Goal: Task Accomplishment & Management: Complete application form

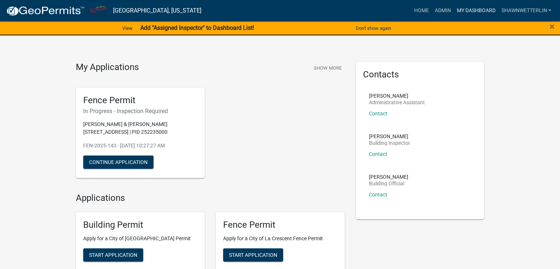
click at [470, 8] on link "My Dashboard" at bounding box center [475, 11] width 45 height 14
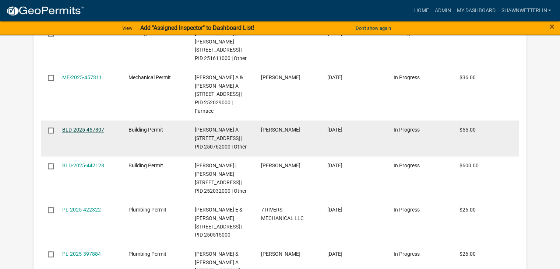
scroll to position [1158, 0]
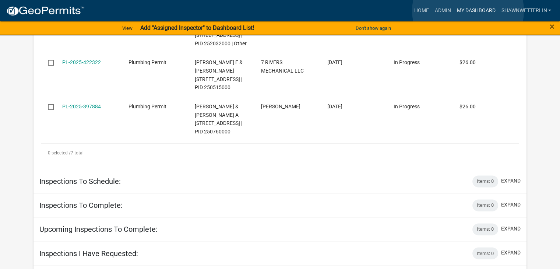
click at [468, 11] on link "My Dashboard" at bounding box center [475, 11] width 45 height 14
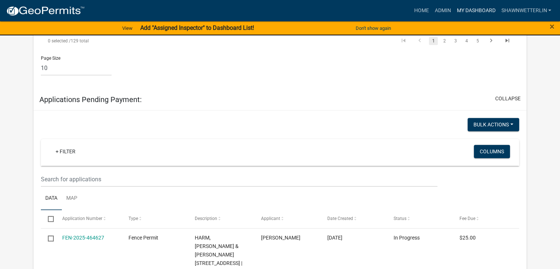
scroll to position [753, 0]
click at [551, 25] on span "×" at bounding box center [552, 26] width 5 height 10
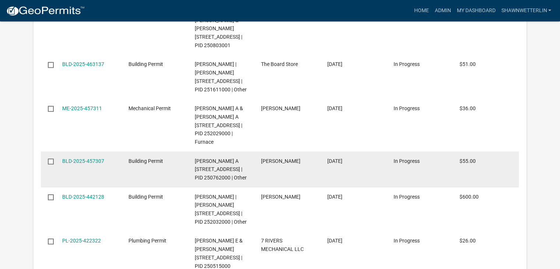
scroll to position [1034, 0]
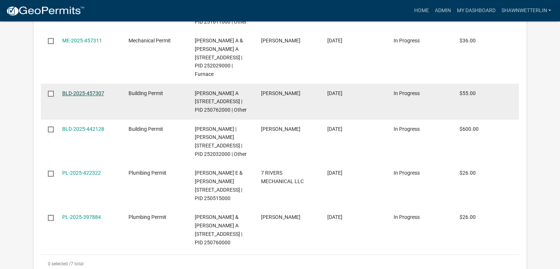
click at [91, 96] on link "BLD-2025-457307" at bounding box center [83, 93] width 42 height 6
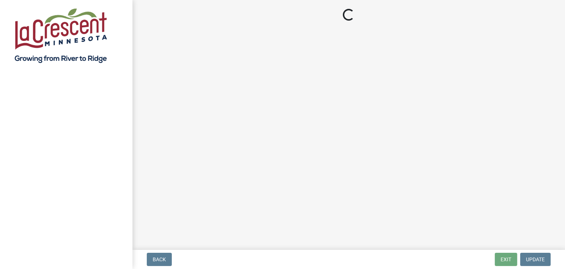
select select "3: 3"
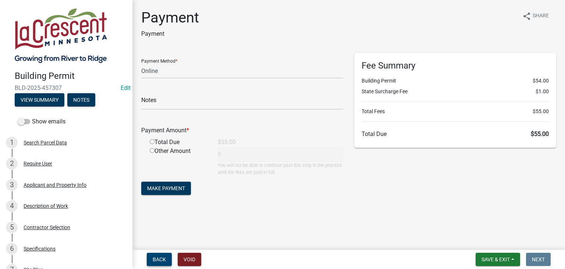
click at [158, 260] on span "Back" at bounding box center [159, 259] width 13 height 6
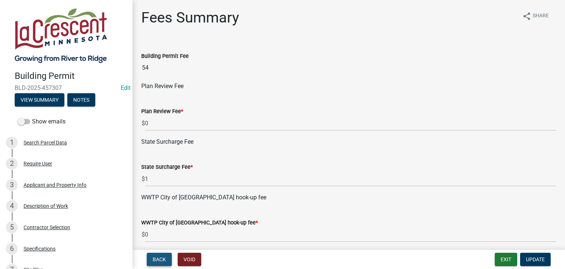
click at [158, 260] on span "Back" at bounding box center [159, 259] width 13 height 6
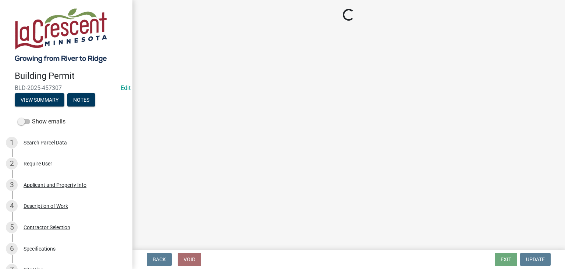
select select "d6055423-832b-4dbf-8b87-0bb94d1ae5d3"
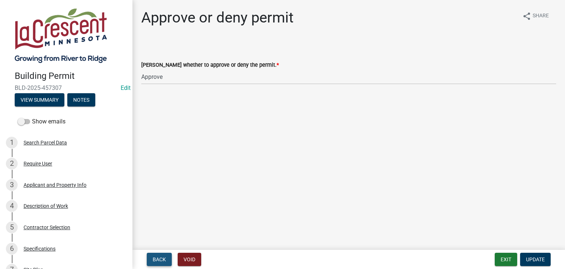
click at [158, 260] on span "Back" at bounding box center [159, 259] width 13 height 6
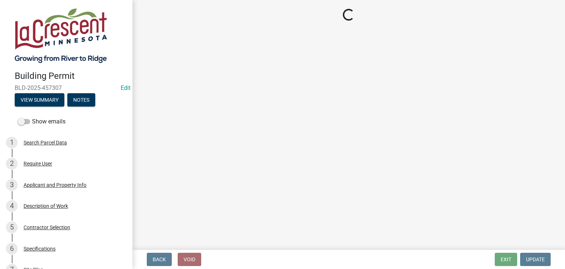
select select "bbf8997e-a289-4d03-8bd2-4f168381adc4"
select select "689549b3-38a5-47de-8a89-287a50612ed0"
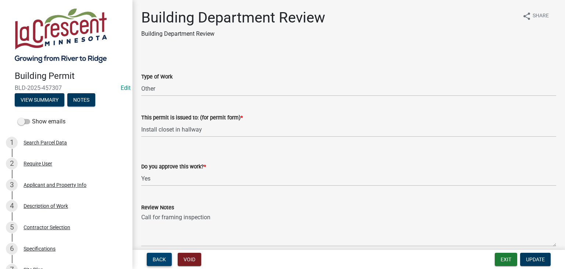
click at [158, 260] on span "Back" at bounding box center [159, 259] width 13 height 6
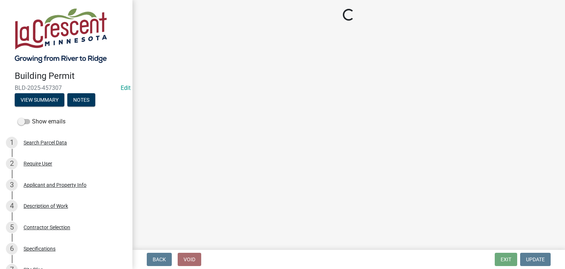
select select "90a60f2d-528c-4c9a-9c39-f00b3f6598b9"
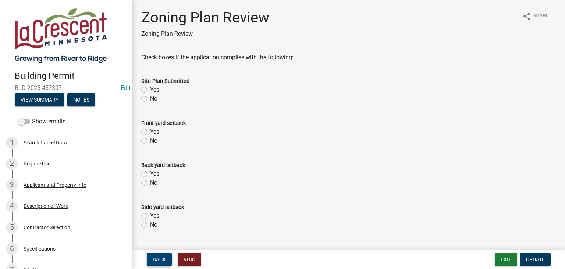
click at [158, 260] on span "Back" at bounding box center [159, 259] width 13 height 6
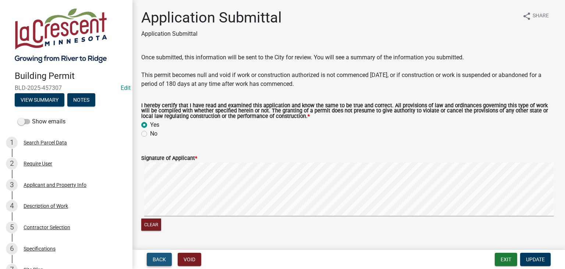
click at [158, 260] on span "Back" at bounding box center [159, 259] width 13 height 6
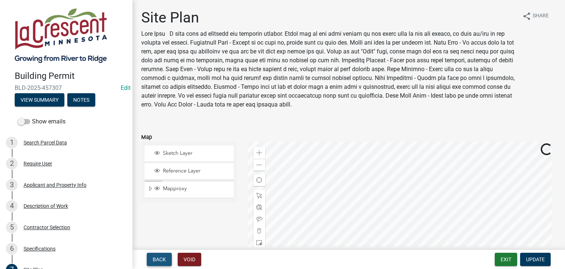
click at [158, 260] on span "Back" at bounding box center [159, 259] width 13 height 6
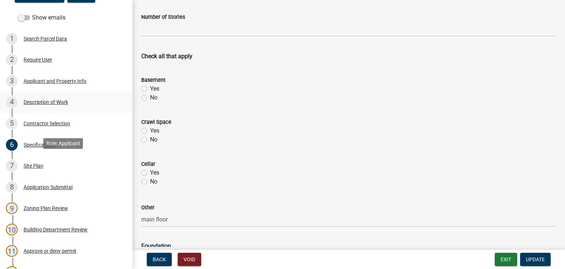
scroll to position [110, 0]
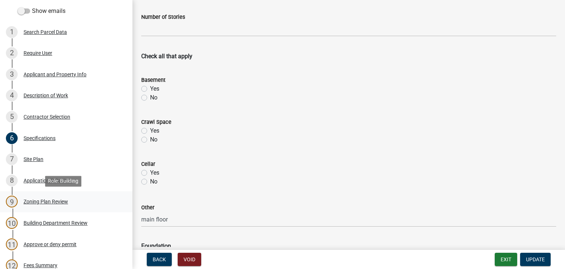
click at [61, 199] on div "Zoning Plan Review" at bounding box center [46, 201] width 45 height 5
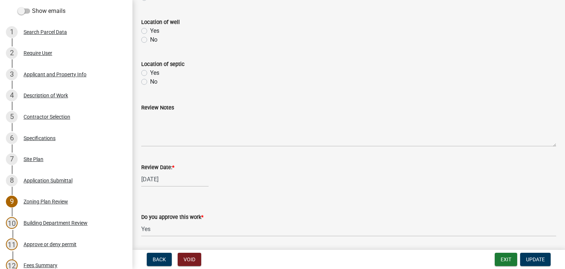
scroll to position [331, 0]
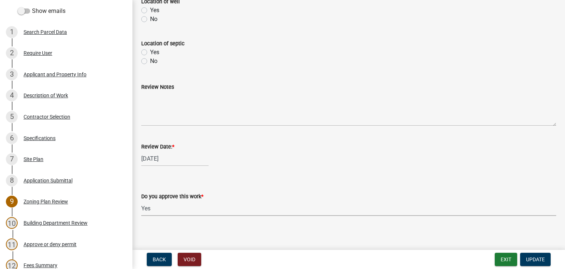
click at [162, 208] on select "Select Item... Yes No" at bounding box center [348, 208] width 415 height 15
click at [141, 201] on select "Select Item... Yes No" at bounding box center [348, 208] width 415 height 15
select select "9c25d4cd-12fe-463d-b1fd-47ebf4d1ed2f"
click at [539, 257] on span "Update" at bounding box center [535, 259] width 19 height 6
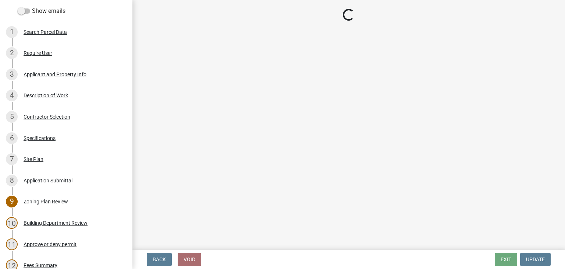
select select "3: 3"
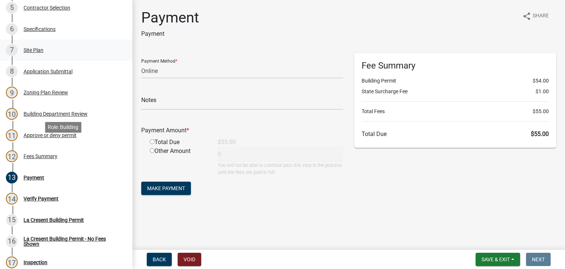
scroll to position [221, 0]
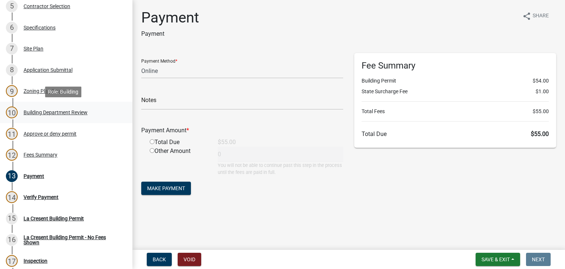
click at [46, 110] on div "Building Department Review" at bounding box center [56, 112] width 64 height 5
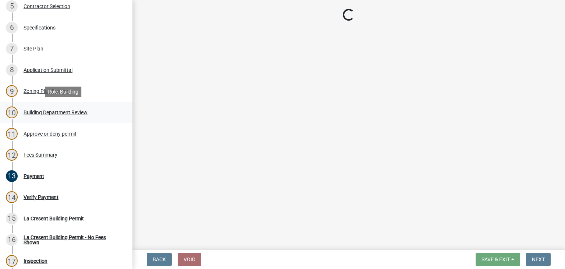
select select "bbf8997e-a289-4d03-8bd2-4f168381adc4"
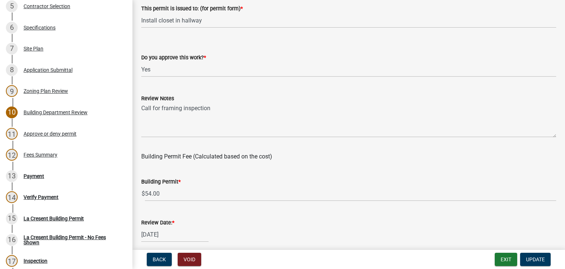
scroll to position [110, 0]
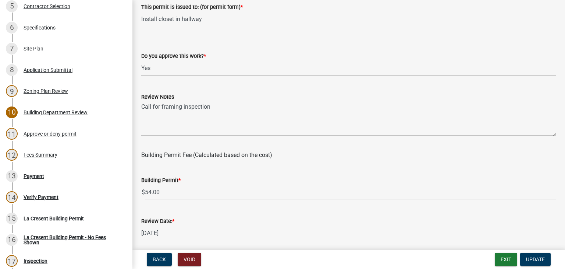
click at [166, 71] on select "Select Item... Yes No" at bounding box center [348, 67] width 415 height 15
click at [141, 60] on select "Select Item... Yes No" at bounding box center [348, 67] width 415 height 15
select select "7987d77c-ab5c-46de-9f0c-3ff0f6bc8870"
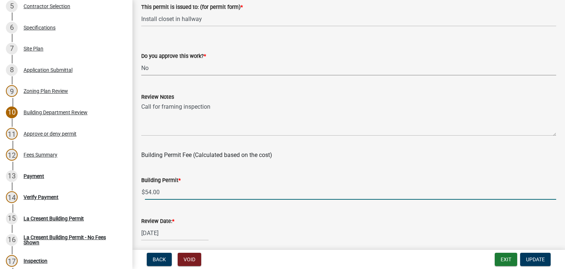
click at [176, 187] on input "54.00" at bounding box center [351, 191] width 412 height 15
type input "5"
type input "0"
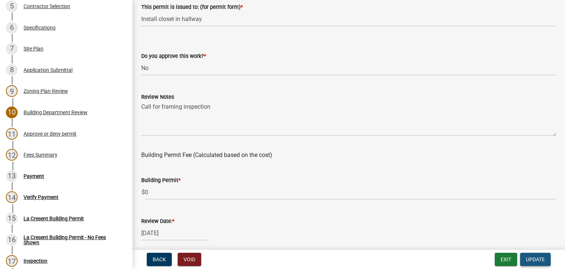
click at [542, 257] on span "Update" at bounding box center [535, 259] width 19 height 6
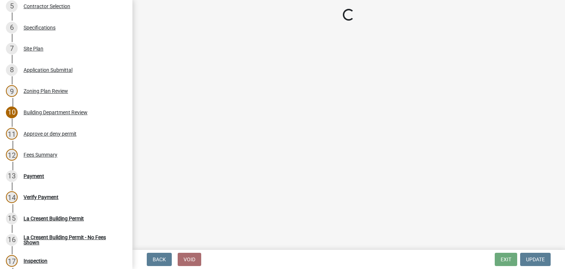
select select "3: 3"
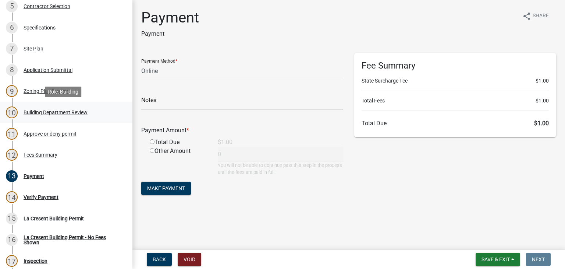
click at [47, 111] on div "Building Department Review" at bounding box center [56, 112] width 64 height 5
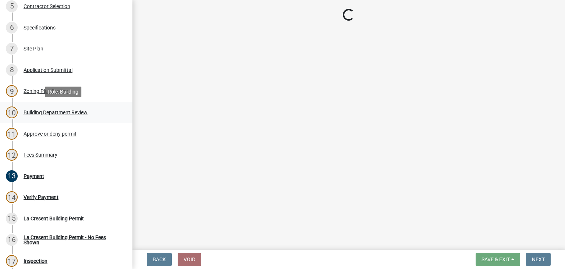
select select "bbf8997e-a289-4d03-8bd2-4f168381adc4"
select select "7987d77c-ab5c-46de-9f0c-3ff0f6bc8870"
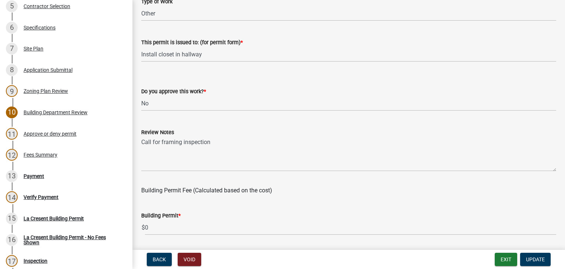
scroll to position [74, 0]
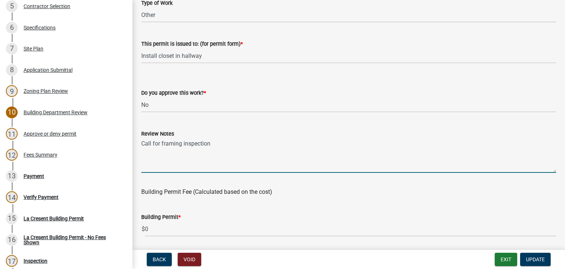
click at [214, 144] on textarea "Call for framing inspection" at bounding box center [348, 155] width 415 height 35
type textarea "C"
drag, startPoint x: 204, startPoint y: 143, endPoint x: 141, endPoint y: 141, distance: 62.6
click at [141, 141] on textarea "Permit was doubled up" at bounding box center [348, 155] width 415 height 35
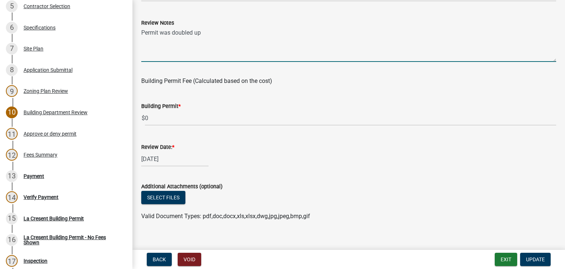
scroll to position [194, 0]
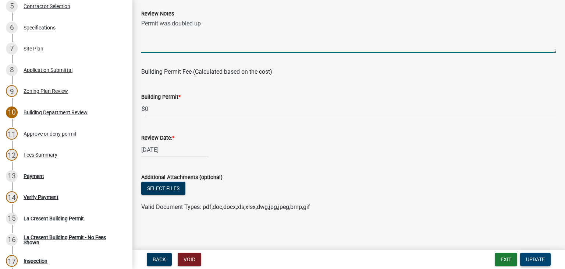
type textarea "Permit was doubled up"
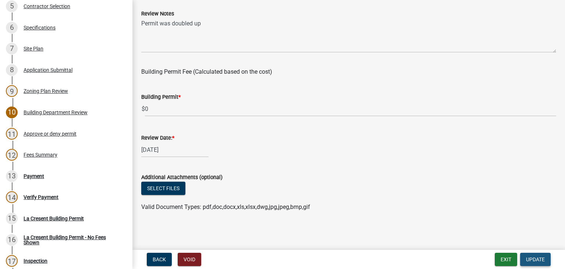
click at [538, 257] on span "Update" at bounding box center [535, 259] width 19 height 6
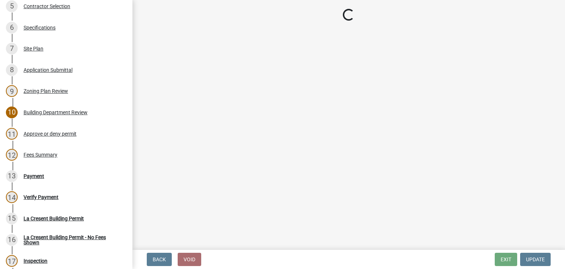
select select "3: 3"
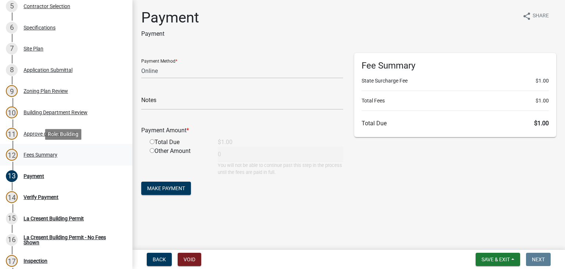
click at [37, 156] on div "Fees Summary" at bounding box center [41, 154] width 34 height 5
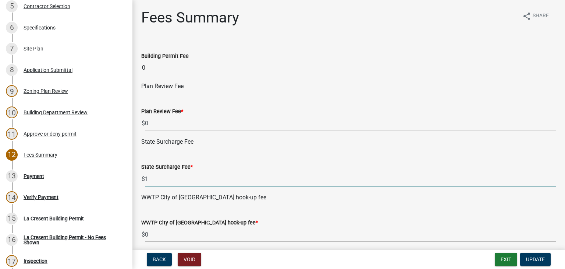
click at [160, 180] on input "1" at bounding box center [351, 178] width 412 height 15
type input "0"
click at [524, 258] on button "Update" at bounding box center [535, 258] width 31 height 13
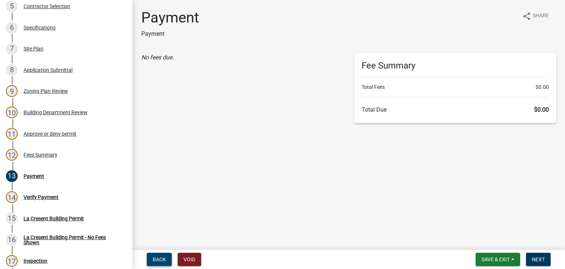
click at [161, 256] on span "Back" at bounding box center [159, 259] width 13 height 6
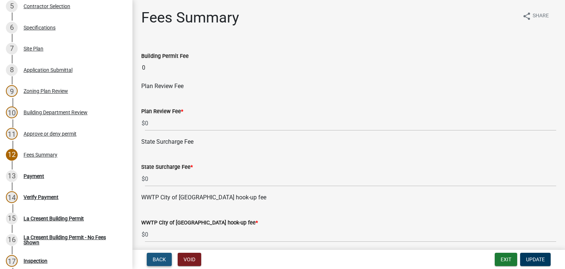
click at [161, 256] on span "Back" at bounding box center [159, 259] width 13 height 6
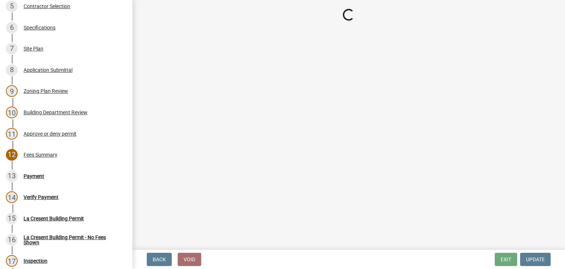
select select "d6055423-832b-4dbf-8b87-0bb94d1ae5d3"
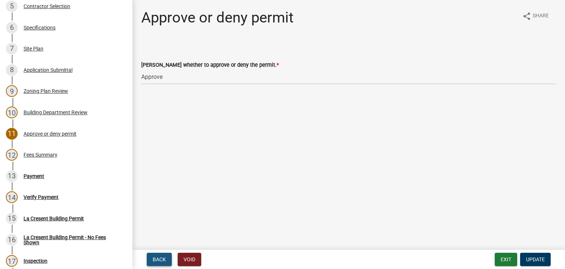
click at [161, 256] on span "Back" at bounding box center [159, 259] width 13 height 6
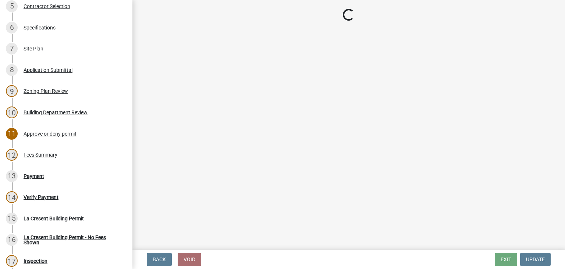
select select "bbf8997e-a289-4d03-8bd2-4f168381adc4"
select select "7987d77c-ab5c-46de-9f0c-3ff0f6bc8870"
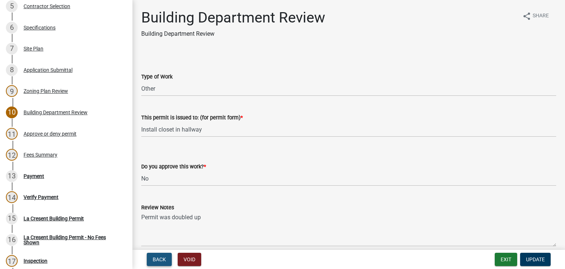
click at [161, 256] on span "Back" at bounding box center [159, 259] width 13 height 6
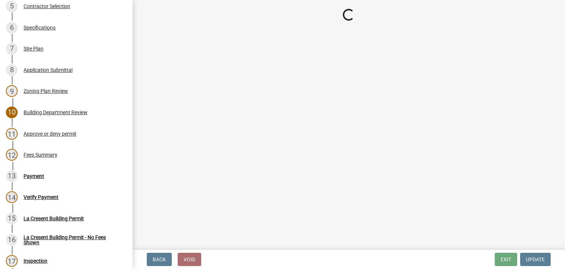
select select "9c25d4cd-12fe-463d-b1fd-47ebf4d1ed2f"
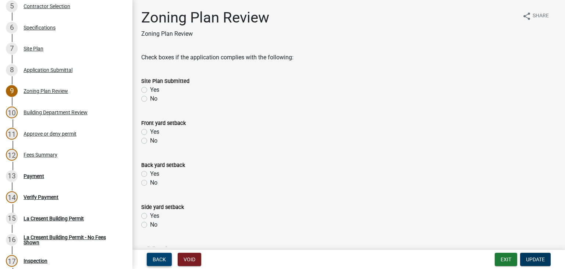
click at [161, 256] on span "Back" at bounding box center [159, 259] width 13 height 6
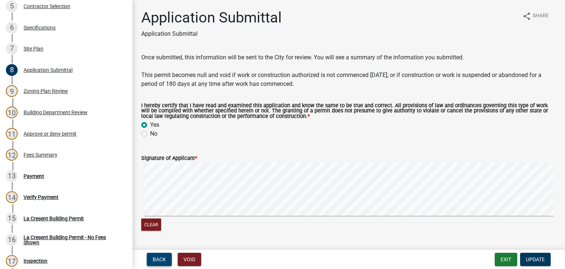
click at [161, 256] on span "Back" at bounding box center [159, 259] width 13 height 6
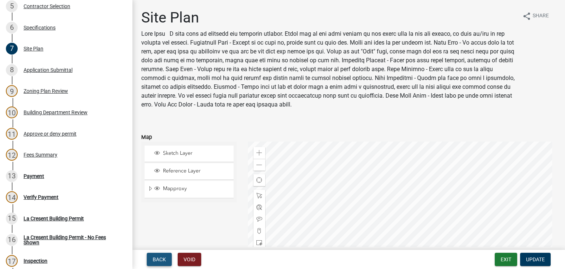
click at [161, 256] on span "Back" at bounding box center [159, 259] width 13 height 6
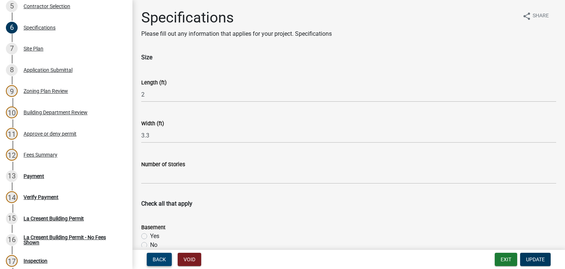
click at [161, 256] on span "Back" at bounding box center [159, 259] width 13 height 6
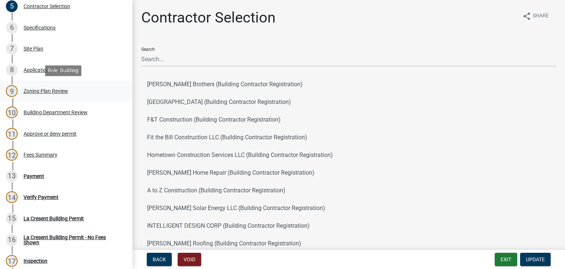
click at [41, 93] on div "Zoning Plan Review" at bounding box center [46, 90] width 45 height 5
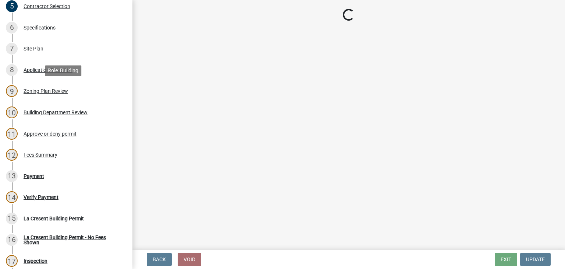
select select "9c25d4cd-12fe-463d-b1fd-47ebf4d1ed2f"
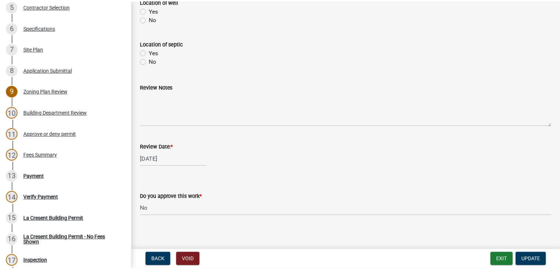
scroll to position [336, 0]
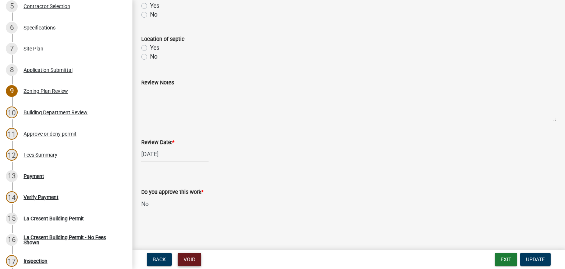
click at [195, 259] on button "Void" at bounding box center [190, 258] width 24 height 13
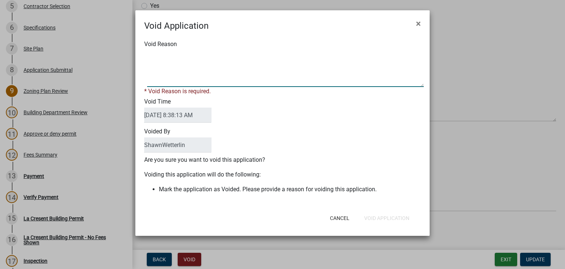
click at [155, 65] on textarea "Void Reason" at bounding box center [285, 68] width 277 height 37
paste textarea "Permit was doubled up"
type textarea "Permit was doubled up"
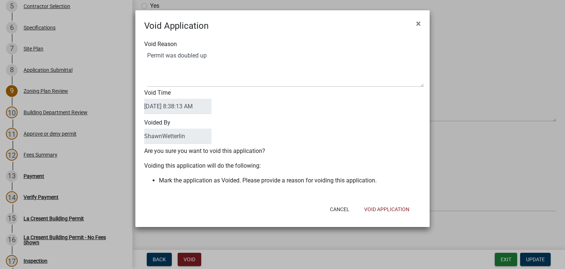
click at [147, 56] on span at bounding box center [282, 68] width 277 height 37
click at [149, 55] on textarea "Void Reason" at bounding box center [285, 68] width 277 height 37
click at [378, 208] on button "Void Application" at bounding box center [387, 208] width 57 height 13
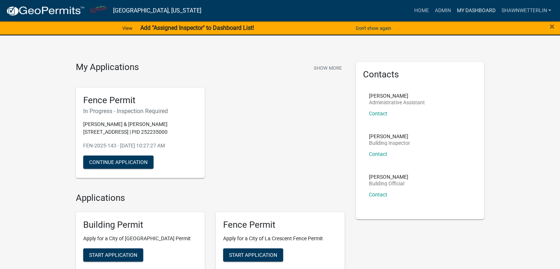
click at [470, 8] on link "My Dashboard" at bounding box center [475, 11] width 45 height 14
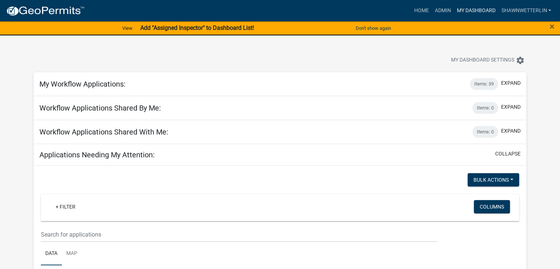
click at [481, 9] on link "My Dashboard" at bounding box center [475, 11] width 45 height 14
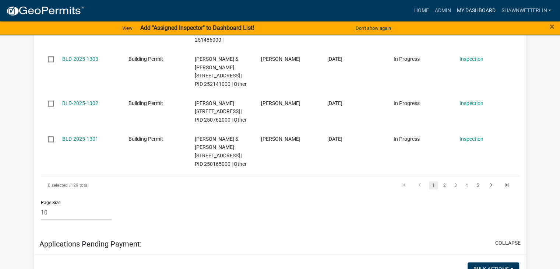
scroll to position [626, 0]
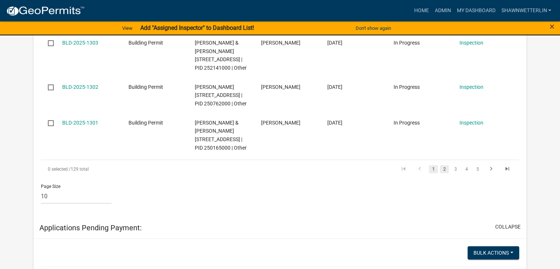
click at [444, 173] on link "2" at bounding box center [444, 169] width 9 height 8
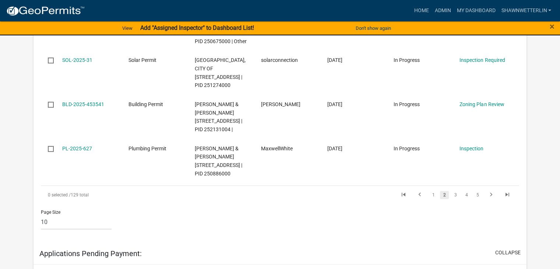
scroll to position [555, 0]
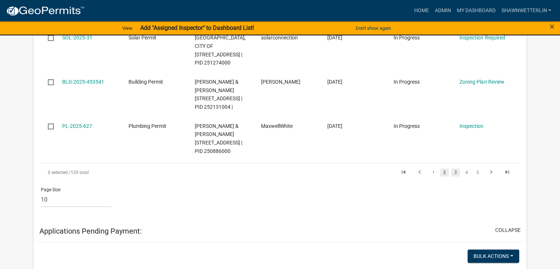
click at [453, 176] on link "3" at bounding box center [455, 172] width 9 height 8
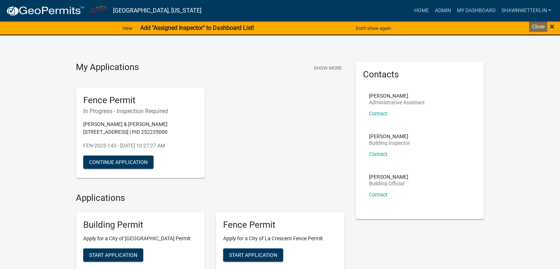
click at [552, 27] on span "×" at bounding box center [552, 26] width 5 height 10
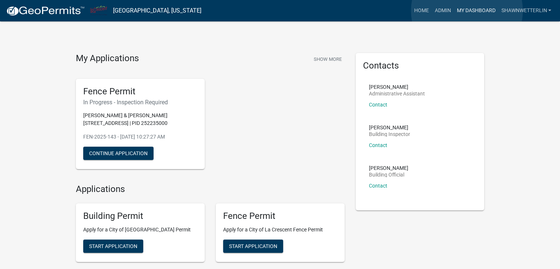
click at [467, 11] on link "My Dashboard" at bounding box center [475, 11] width 45 height 14
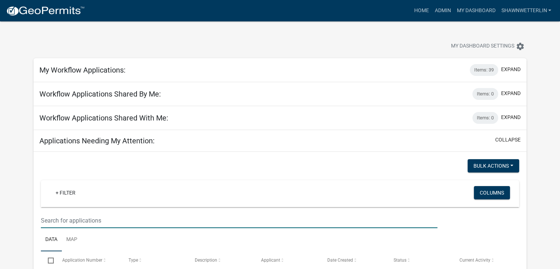
click at [49, 221] on input "text" at bounding box center [239, 220] width 396 height 15
type input "dean"
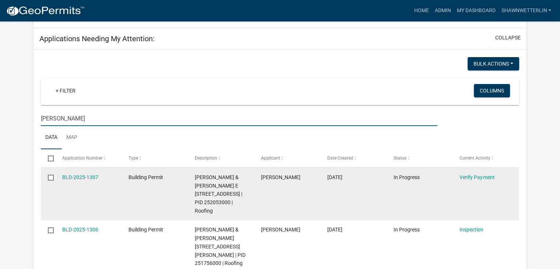
scroll to position [147, 0]
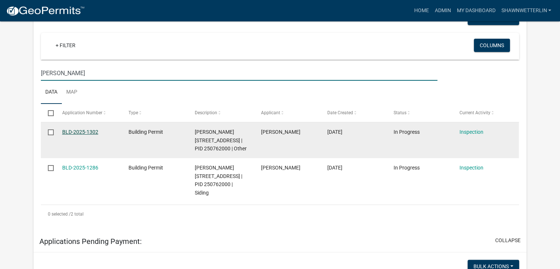
click at [91, 132] on link "BLD-2025-1302" at bounding box center [80, 132] width 36 height 6
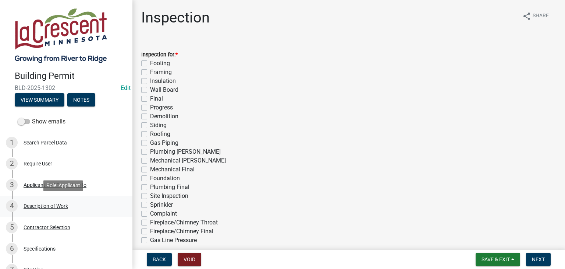
click at [68, 205] on div "Description of Work" at bounding box center [46, 205] width 45 height 5
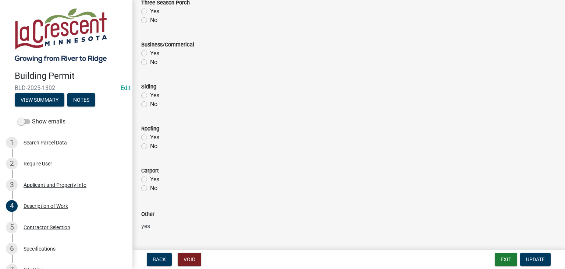
scroll to position [369, 0]
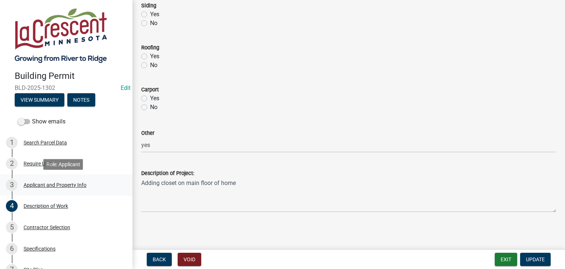
click at [54, 184] on div "Applicant and Property Info" at bounding box center [55, 184] width 63 height 5
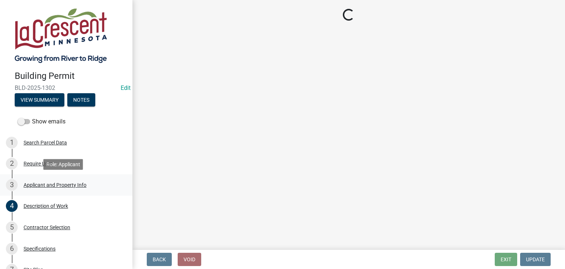
select select "e838c9e2-1e6e-4405-bddc-a3335cd38b08"
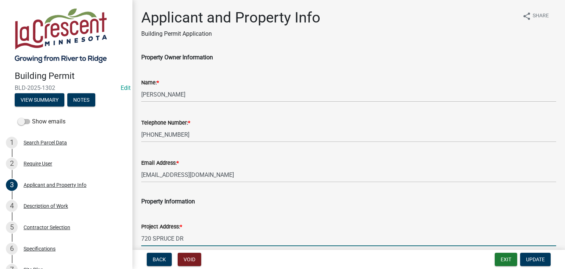
drag, startPoint x: 186, startPoint y: 239, endPoint x: 142, endPoint y: 239, distance: 43.1
click at [142, 239] on input "720 SPRUCE DR" at bounding box center [348, 238] width 415 height 15
